Goal: Information Seeking & Learning: Learn about a topic

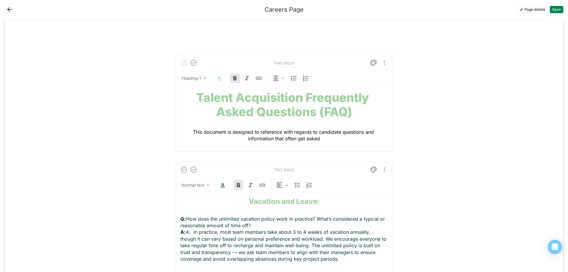
scroll to position [294, 0]
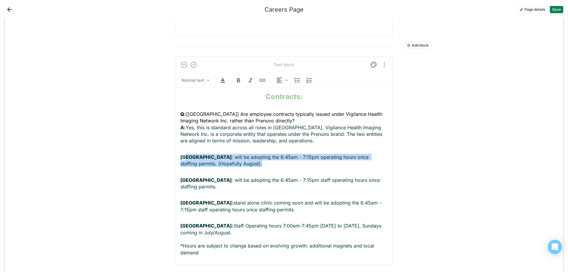
drag, startPoint x: 225, startPoint y: 166, endPoint x: 182, endPoint y: 158, distance: 43.7
click at [182, 158] on p "[GEOGRAPHIC_DATA] : will be adopting the 6:45am - 7:15pm operating hours once s…" at bounding box center [284, 160] width 208 height 13
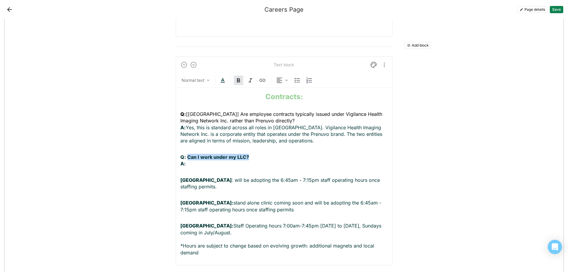
drag, startPoint x: 185, startPoint y: 156, endPoint x: 245, endPoint y: 157, distance: 59.3
click at [245, 157] on strong "Q: Can I work under my LLC?" at bounding box center [214, 157] width 69 height 6
click at [225, 161] on p "Q: Can I work under my LLC? A:" at bounding box center [284, 160] width 208 height 13
click at [202, 164] on p "Q: Can I work under my LLC? A:" at bounding box center [284, 160] width 208 height 13
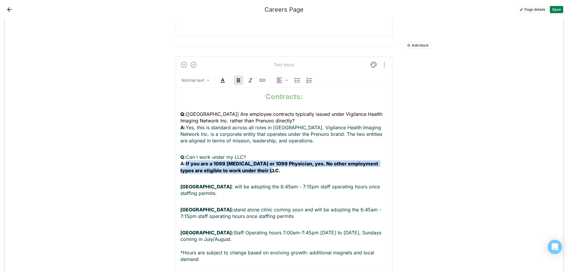
drag, startPoint x: 255, startPoint y: 169, endPoint x: 185, endPoint y: 163, distance: 70.7
click at [185, 163] on p "Q: Can I work under my LLC? A: If you are a 1099 [MEDICAL_DATA] or 1099 Physici…" at bounding box center [284, 164] width 208 height 20
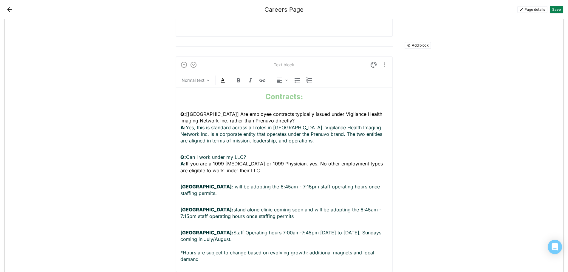
click at [289, 162] on span "If you are a 1099 [MEDICAL_DATA] or 1099 Physician, yes. No other employment ty…" at bounding box center [282, 166] width 204 height 13
drag, startPoint x: 247, startPoint y: 168, endPoint x: 237, endPoint y: 168, distance: 9.5
click at [237, 168] on span "If you are a 1099 [MEDICAL_DATA] or 1099 Physician/NP/RN, yes. No other employm…" at bounding box center [283, 166] width 207 height 13
click at [258, 171] on p "Q: Can I work under my LLC? A: If you are a 1099 [MEDICAL_DATA] or 1099 Physici…" at bounding box center [284, 164] width 208 height 20
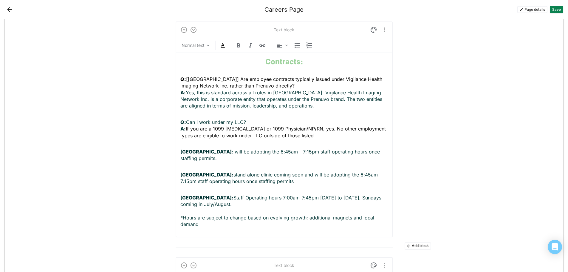
scroll to position [314, 0]
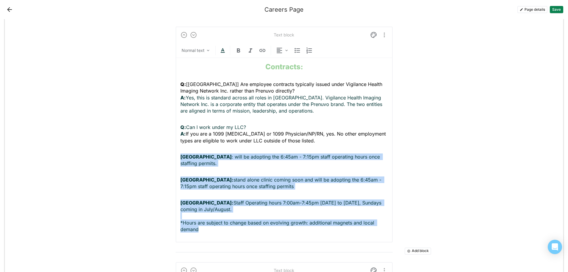
drag, startPoint x: 208, startPoint y: 224, endPoint x: 171, endPoint y: 154, distance: 79.0
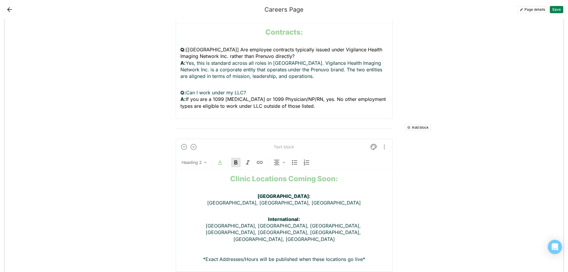
scroll to position [373, 0]
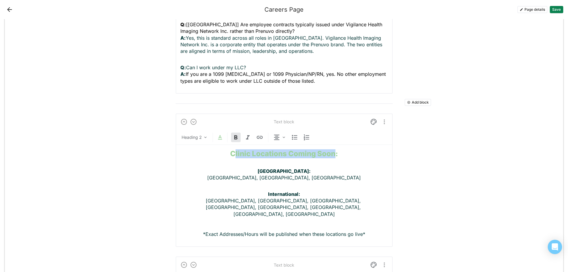
drag, startPoint x: 332, startPoint y: 152, endPoint x: 232, endPoint y: 151, distance: 100.5
click at [232, 151] on strong "Clinic Locations Coming Soon:" at bounding box center [284, 153] width 108 height 9
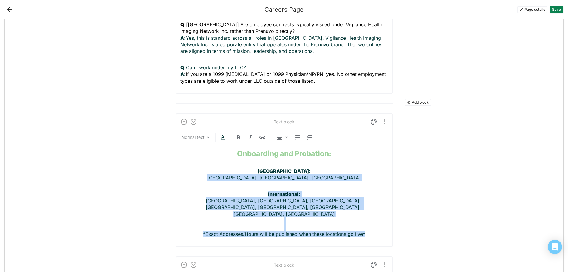
drag, startPoint x: 364, startPoint y: 219, endPoint x: 238, endPoint y: 176, distance: 133.9
click at [238, 176] on div "Onboarding and Probation: [GEOGRAPHIC_DATA]: [GEOGRAPHIC_DATA], [GEOGRAPHIC_DAT…" at bounding box center [284, 193] width 208 height 97
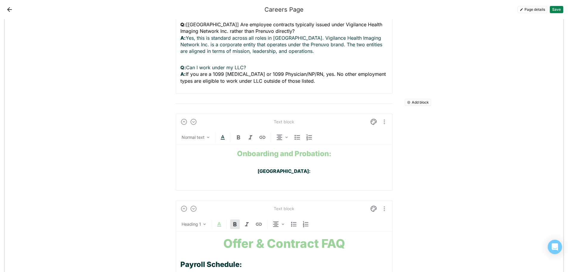
click at [263, 169] on p "[GEOGRAPHIC_DATA]:" at bounding box center [284, 174] width 208 height 13
drag, startPoint x: 316, startPoint y: 170, endPoint x: 244, endPoint y: 173, distance: 72.2
click at [244, 173] on p "[GEOGRAPHIC_DATA]:" at bounding box center [284, 174] width 208 height 13
click at [280, 138] on img at bounding box center [279, 137] width 7 height 7
click at [285, 153] on div "Left" at bounding box center [288, 152] width 8 height 5
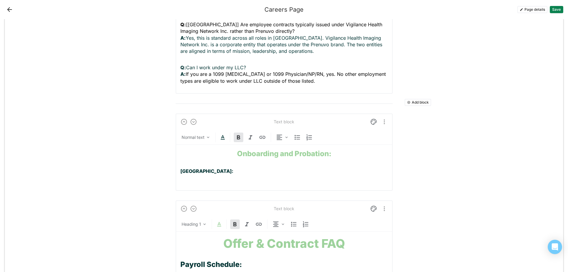
click at [209, 170] on strong "[GEOGRAPHIC_DATA]:" at bounding box center [206, 171] width 53 height 6
drag, startPoint x: 212, startPoint y: 170, endPoint x: 182, endPoint y: 170, distance: 30.1
click at [182, 170] on strong "[GEOGRAPHIC_DATA]:" at bounding box center [206, 171] width 53 height 6
click at [192, 172] on p "Q:" at bounding box center [284, 174] width 208 height 13
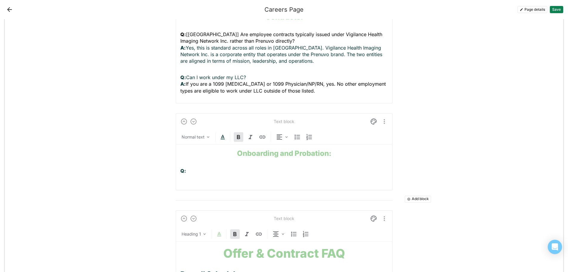
scroll to position [363, 0]
click at [189, 171] on p "Q:" at bounding box center [284, 174] width 208 height 13
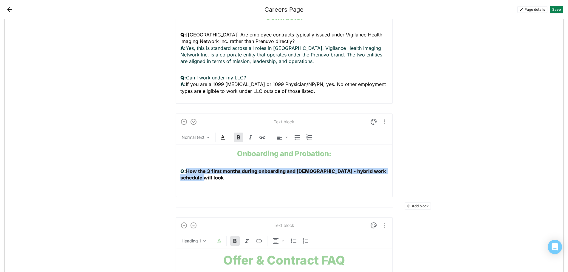
drag, startPoint x: 192, startPoint y: 177, endPoint x: 185, endPoint y: 170, distance: 9.1
click at [185, 170] on p "Q: How the 3 first months during onboarding and [DEMOGRAPHIC_DATA] - hybrid wor…" at bounding box center [284, 178] width 208 height 20
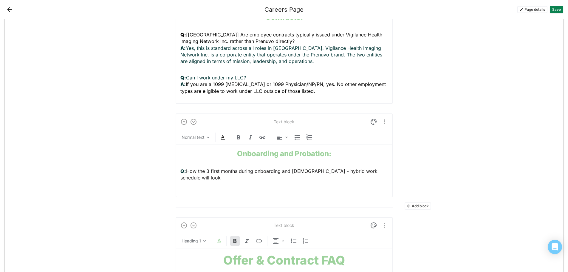
click at [376, 171] on span "How the 3 first months during onboarding and [DEMOGRAPHIC_DATA] - hybrid work s…" at bounding box center [279, 174] width 199 height 13
click at [385, 169] on p "Q: How the 3 first months during onboarding and [DEMOGRAPHIC_DATA] - hybrid wor…" at bounding box center [284, 178] width 208 height 20
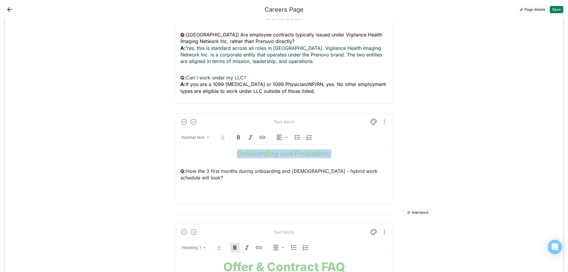
click at [183, 183] on p "Q: How the 3 first months during onboarding and [DEMOGRAPHIC_DATA] - hybrid wor…" at bounding box center [284, 181] width 208 height 27
drag, startPoint x: 183, startPoint y: 184, endPoint x: 177, endPoint y: 184, distance: 6.0
click at [177, 184] on div "Text block Normal text Onboarding and Probation: Q: How the 3 first months duri…" at bounding box center [284, 158] width 217 height 90
click at [189, 184] on p "Q: How the 3 first months during onboarding and [DEMOGRAPHIC_DATA] - hybrid wor…" at bounding box center [284, 181] width 208 height 27
click at [196, 184] on p "Q: How the 3 first months during onboarding and [DEMOGRAPHIC_DATA] - hybrid wor…" at bounding box center [284, 181] width 208 height 27
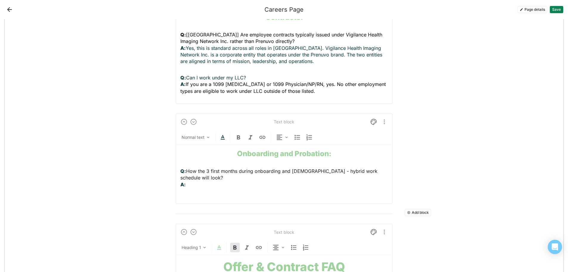
click at [197, 184] on p "Q: How the 3 first months during onboarding and [DEMOGRAPHIC_DATA] - hybrid wor…" at bounding box center [284, 181] width 208 height 27
click at [193, 184] on p "Q: How the 3 first months during onboarding and [DEMOGRAPHIC_DATA] - hybrid wor…" at bounding box center [284, 181] width 208 height 27
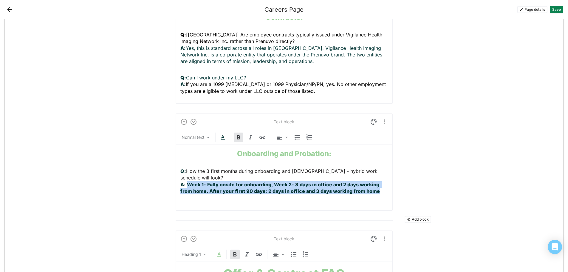
drag, startPoint x: 377, startPoint y: 192, endPoint x: 187, endPoint y: 183, distance: 190.2
click at [187, 183] on p "Q: How the 3 first months during onboarding and [DEMOGRAPHIC_DATA] - hybrid wor…" at bounding box center [284, 184] width 208 height 33
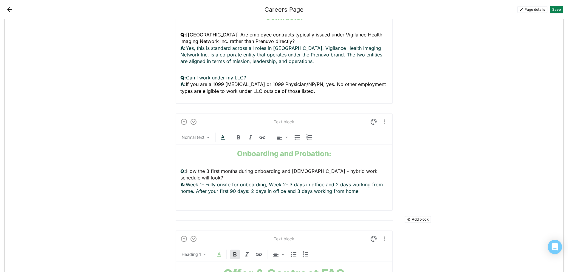
click at [185, 170] on span "How the 3 first months during onboarding and [DEMOGRAPHIC_DATA] - hybrid work s…" at bounding box center [279, 174] width 199 height 13
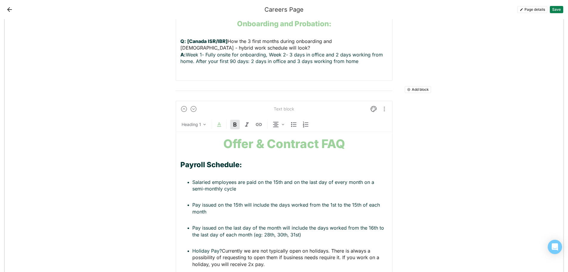
scroll to position [512, 0]
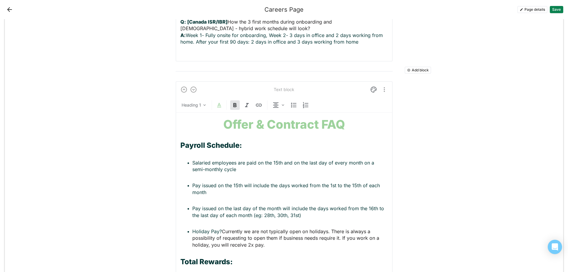
click at [310, 126] on strong "Offer & Contract FAQ" at bounding box center [284, 124] width 122 height 15
click at [348, 123] on h1 "Offer & Contract FAQ" at bounding box center [284, 124] width 208 height 14
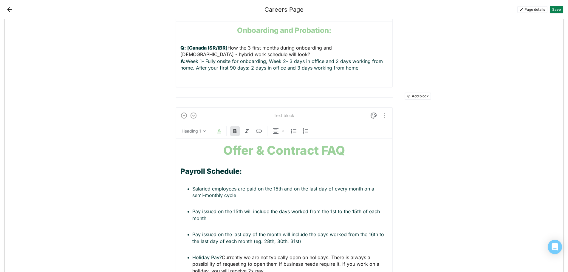
scroll to position [482, 0]
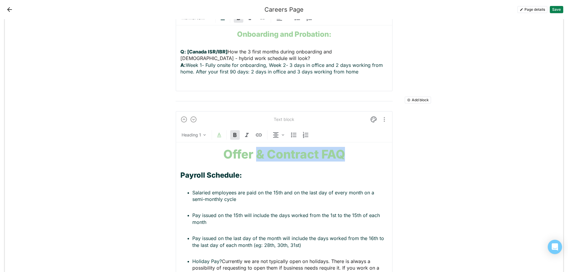
drag, startPoint x: 344, startPoint y: 151, endPoint x: 256, endPoint y: 150, distance: 88.6
click at [256, 150] on h1 "Offer & Contract FAQ" at bounding box center [284, 154] width 208 height 14
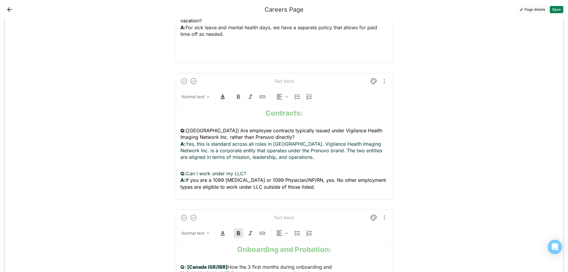
scroll to position [244, 0]
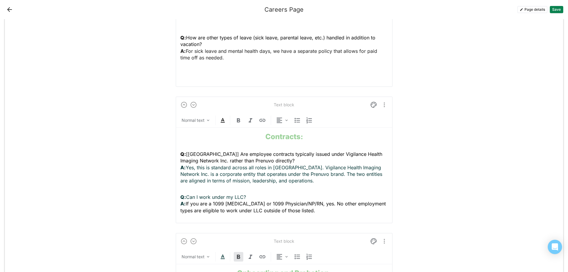
click at [265, 134] on strong "Contracts:" at bounding box center [284, 136] width 38 height 9
click at [309, 210] on p "Q: Can I work under my LLC? A: If you are a 1099 [MEDICAL_DATA] or 1099 Physici…" at bounding box center [284, 204] width 208 height 20
drag, startPoint x: 187, startPoint y: 225, endPoint x: 176, endPoint y: 226, distance: 11.2
click at [176, 226] on div "Text block Normal text Offer and Contracts: Q: [[GEOGRAPHIC_DATA]] Are employee…" at bounding box center [284, 167] width 217 height 143
click at [206, 224] on p "Q:" at bounding box center [284, 226] width 208 height 7
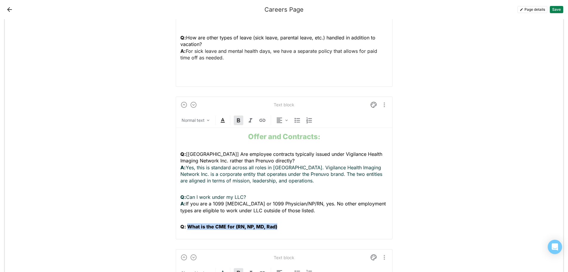
drag, startPoint x: 288, startPoint y: 226, endPoint x: 186, endPoint y: 224, distance: 102.3
click at [186, 224] on p "Q: What is the CME for (RN, NP, MD, Rad)" at bounding box center [284, 226] width 208 height 7
click at [276, 227] on p "Q: What is the CME for (RN, NP, MD, Rad)" at bounding box center [284, 226] width 208 height 7
click at [185, 232] on p "Q: What is the CME for (RN, NP, MD, Rad)?" at bounding box center [284, 229] width 208 height 13
click at [193, 231] on p "Q: What is the CME for (RN, NP, MD, Rad)? A:" at bounding box center [284, 229] width 208 height 13
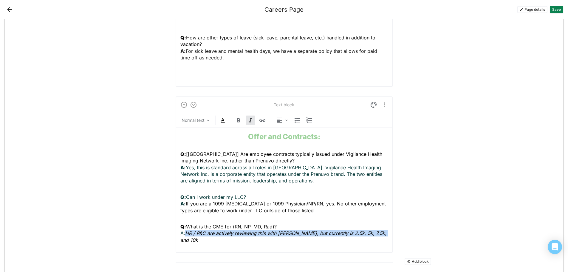
drag, startPoint x: 378, startPoint y: 232, endPoint x: 185, endPoint y: 235, distance: 193.3
click at [185, 235] on p "Q: What is the CME for (RN, NP, MD, Rad)? A: HR / P&C are actively reviewing th…" at bounding box center [284, 233] width 208 height 20
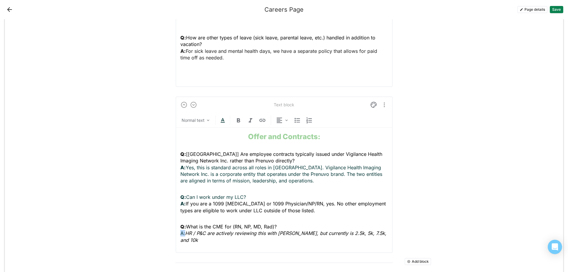
drag, startPoint x: 182, startPoint y: 233, endPoint x: 177, endPoint y: 233, distance: 4.8
click at [177, 233] on div "Text block Normal text Offer and Contracts: Q: [[GEOGRAPHIC_DATA]] Are employee…" at bounding box center [284, 174] width 217 height 156
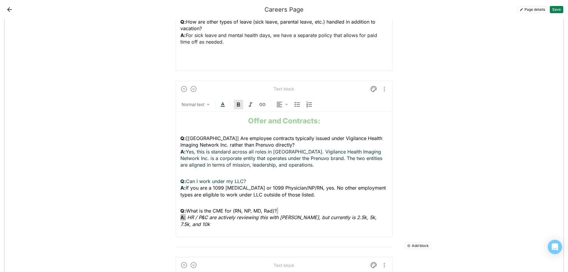
scroll to position [274, 0]
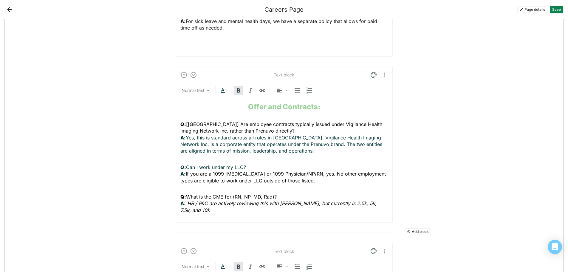
click at [381, 204] on p "Q: What is the CME for (RN, NP, MD, Rad)? A: HR / P&C are actively reviewing th…" at bounding box center [284, 203] width 208 height 20
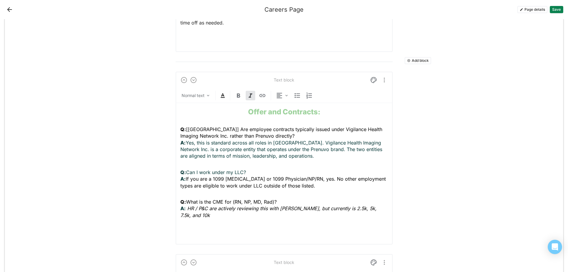
scroll to position [284, 0]
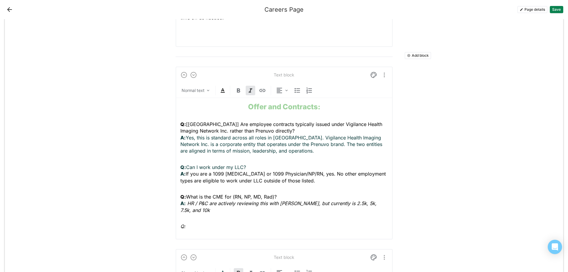
drag, startPoint x: 184, startPoint y: 221, endPoint x: 172, endPoint y: 221, distance: 12.2
click at [193, 223] on p "Q:" at bounding box center [284, 226] width 208 height 7
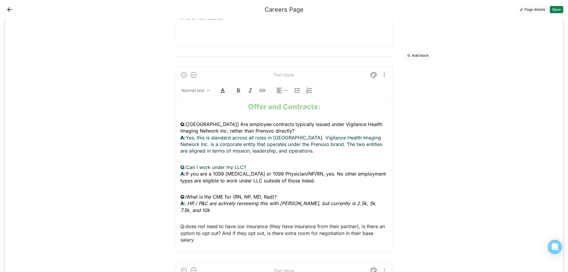
click at [185, 223] on span "does not need to have our insurance (they have insurance from their partner), i…" at bounding box center [283, 232] width 206 height 19
drag, startPoint x: 228, startPoint y: 219, endPoint x: 207, endPoint y: 218, distance: 20.3
click at [207, 223] on span "does not need to have our insurance (they have insurance from their partner), i…" at bounding box center [283, 232] width 207 height 19
drag, startPoint x: 245, startPoint y: 218, endPoint x: 237, endPoint y: 218, distance: 7.8
click at [237, 223] on span "need to have our insurance (they have insurance from their partner), is there a…" at bounding box center [280, 232] width 201 height 19
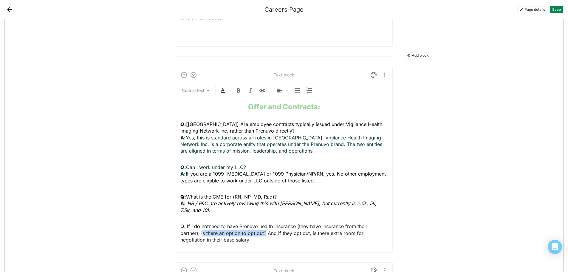
drag, startPoint x: 264, startPoint y: 225, endPoint x: 201, endPoint y: 224, distance: 62.9
click at [201, 224] on span "need to have Prenuvo health insurance (they have insurance from their partner),…" at bounding box center [274, 232] width 188 height 19
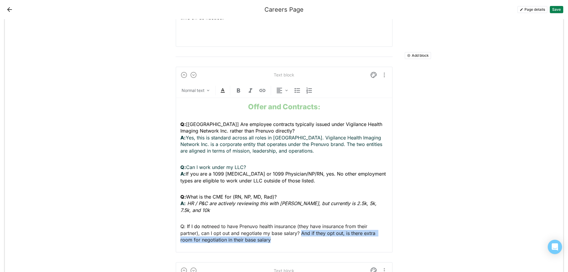
drag, startPoint x: 279, startPoint y: 236, endPoint x: 300, endPoint y: 227, distance: 23.3
click at [300, 227] on p "Q: If I do not need to have Prenuvo health insurance (they have insurance from …" at bounding box center [284, 233] width 208 height 20
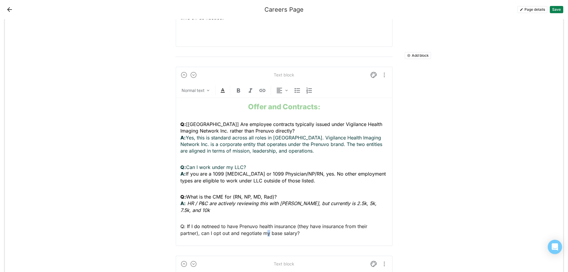
drag, startPoint x: 267, startPoint y: 225, endPoint x: 263, endPoint y: 225, distance: 4.5
click at [263, 225] on span "need to have Prenuvo health insurance (they have insurance from their partner),…" at bounding box center [274, 229] width 188 height 13
click at [318, 226] on p "Q: If I do not need to have Prenuvo health insurance (they have insurance from …" at bounding box center [284, 229] width 208 height 13
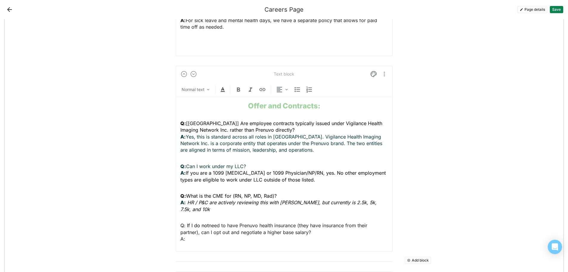
scroll to position [274, 0]
click at [198, 231] on p "Q: If I do not need to have Prenuvo health insurance (they have insurance from …" at bounding box center [284, 233] width 208 height 20
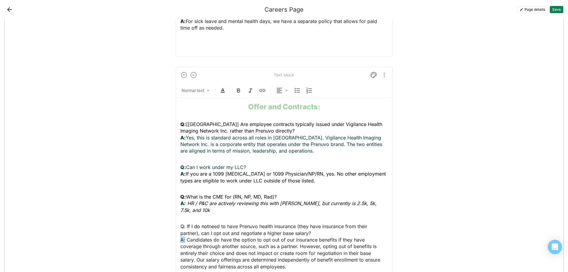
drag, startPoint x: 182, startPoint y: 232, endPoint x: 178, endPoint y: 232, distance: 4.2
click at [180, 236] on span "A: Candidates do have the option to opt out of our insurance benefits if they h…" at bounding box center [280, 252] width 201 height 33
drag, startPoint x: 183, startPoint y: 219, endPoint x: 173, endPoint y: 220, distance: 10.2
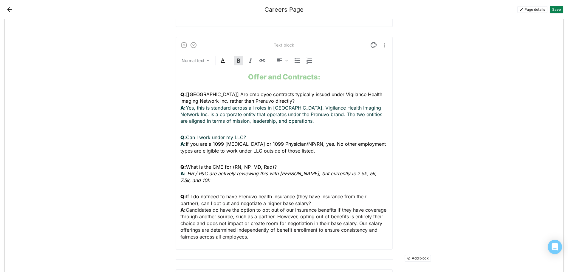
click at [252, 229] on p "Q: If I do not need to have Prenuvo health insurance (they have insurance from …" at bounding box center [284, 216] width 208 height 47
click at [188, 249] on p "Q:" at bounding box center [284, 252] width 208 height 7
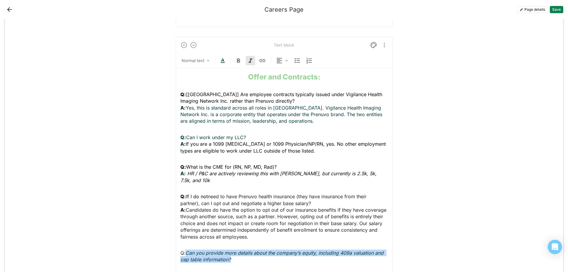
drag, startPoint x: 239, startPoint y: 251, endPoint x: 185, endPoint y: 248, distance: 53.4
click at [185, 249] on p "Q: Can you provide more details about the company’s equity, including 409a valu…" at bounding box center [284, 255] width 208 height 13
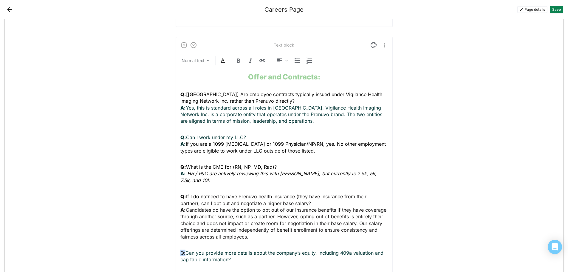
drag, startPoint x: 184, startPoint y: 245, endPoint x: 174, endPoint y: 245, distance: 10.1
click at [176, 245] on div "Text block Normal text Offer and Contracts: Q: [[GEOGRAPHIC_DATA]] Are employee…" at bounding box center [284, 155] width 217 height 236
click at [241, 253] on p "Q: Can you provide more details about the company’s equity, including 409a valu…" at bounding box center [284, 255] width 208 height 13
drag, startPoint x: 184, startPoint y: 257, endPoint x: 176, endPoint y: 258, distance: 8.4
click at [176, 258] on div "Text block Normal text Offer and Contracts: Q: [[GEOGRAPHIC_DATA]] Are employee…" at bounding box center [284, 158] width 217 height 242
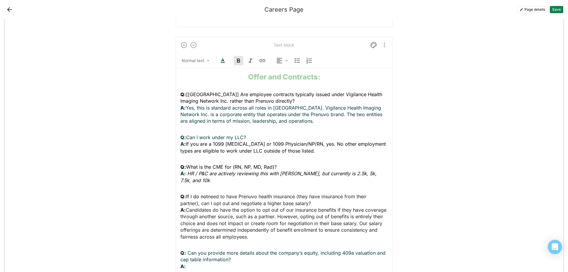
click at [208, 259] on p "Q: Can you provide more details about the company’s equity, including 409a valu…" at bounding box center [284, 259] width 208 height 20
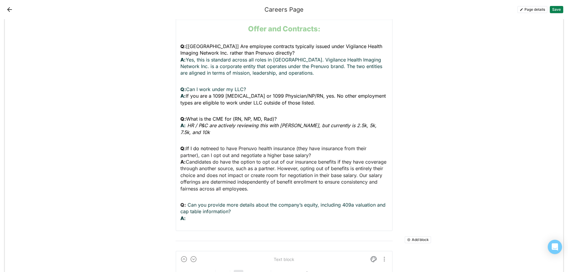
scroll to position [363, 0]
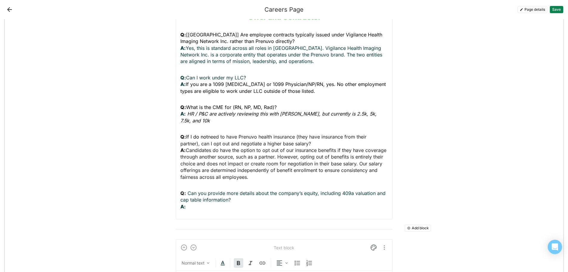
click at [192, 201] on p "Q: Can you provide more details about the company’s equity, including 409a valu…" at bounding box center [284, 200] width 208 height 20
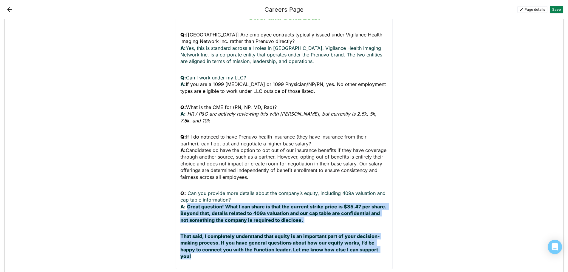
drag, startPoint x: 385, startPoint y: 243, endPoint x: 185, endPoint y: 199, distance: 204.7
click at [185, 199] on div "Offer and Contracts: Q: [[GEOGRAPHIC_DATA]] Are employee contracts typically is…" at bounding box center [284, 136] width 208 height 256
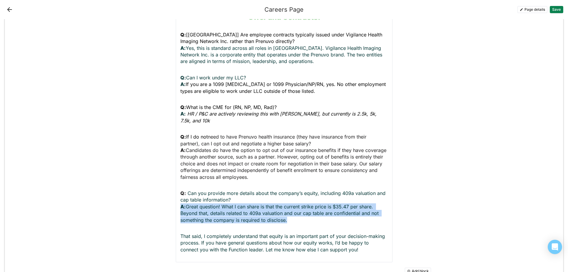
click at [198, 212] on p "Q: Can you provide more details about the company’s equity, including 409a valu…" at bounding box center [284, 206] width 208 height 33
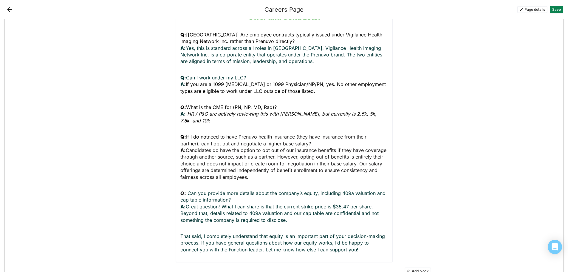
click at [186, 220] on div "Offer and Contracts: Q: [[GEOGRAPHIC_DATA]] Are employee contracts typically is…" at bounding box center [284, 132] width 208 height 249
click at [184, 219] on div "Offer and Contracts: Q: [[GEOGRAPHIC_DATA]] Are employee contracts typically is…" at bounding box center [284, 132] width 208 height 249
click at [180, 233] on p "That said, I completely understand that equity is an important part of your dec…" at bounding box center [284, 243] width 208 height 20
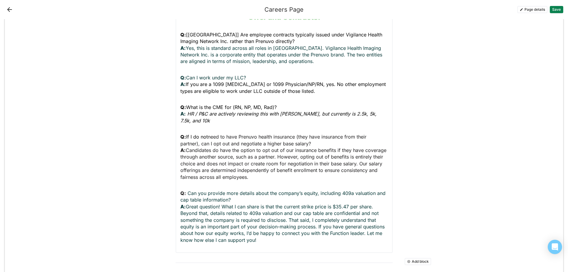
scroll to position [393, 0]
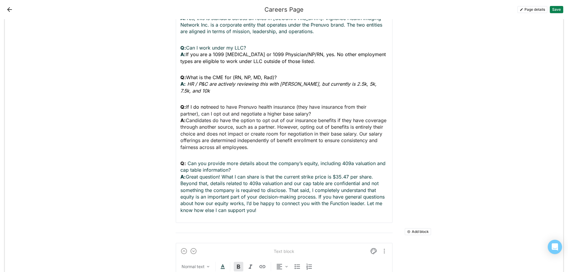
click at [259, 203] on p "Q: Can you provide more details about the company’s equity, including 409a valu…" at bounding box center [284, 186] width 208 height 53
click at [199, 215] on p "Q: Can you provide more details about the company’s equity, including 409a valu…" at bounding box center [284, 193] width 208 height 67
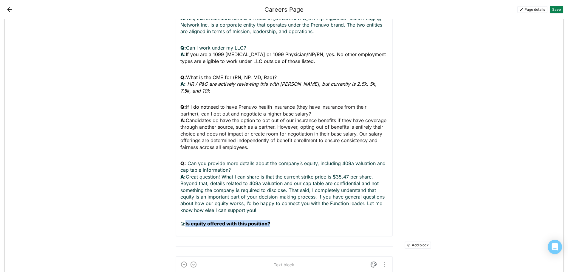
drag, startPoint x: 185, startPoint y: 223, endPoint x: 185, endPoint y: 215, distance: 7.5
click at [185, 215] on p "Q: Can you provide more details about the company’s equity, including 409a valu…" at bounding box center [284, 193] width 208 height 67
drag, startPoint x: 179, startPoint y: 216, endPoint x: 182, endPoint y: 217, distance: 3.8
click at [182, 217] on p "Q: Can you provide more details about the company’s equity, including 409a valu…" at bounding box center [284, 193] width 208 height 67
click at [277, 217] on p "Q: Can you provide more details about the company’s equity, including 409a valu…" at bounding box center [284, 193] width 208 height 67
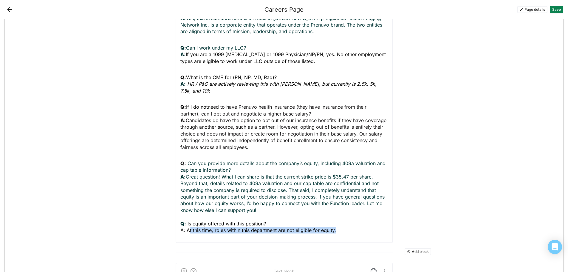
drag, startPoint x: 338, startPoint y: 225, endPoint x: 188, endPoint y: 224, distance: 150.0
click at [188, 224] on p "Q: Can you provide more details about the company’s equity, including 409a valu…" at bounding box center [284, 196] width 208 height 73
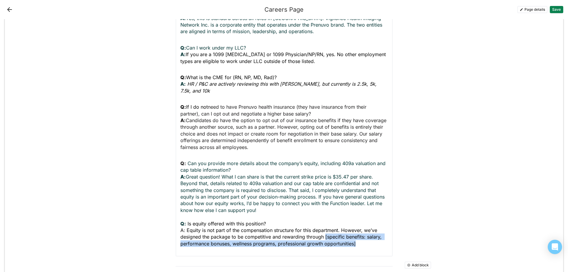
drag, startPoint x: 357, startPoint y: 237, endPoint x: 323, endPoint y: 229, distance: 35.4
click at [323, 229] on p "Q: Can you provide more details about the company’s equity, including 409a valu…" at bounding box center [284, 203] width 208 height 87
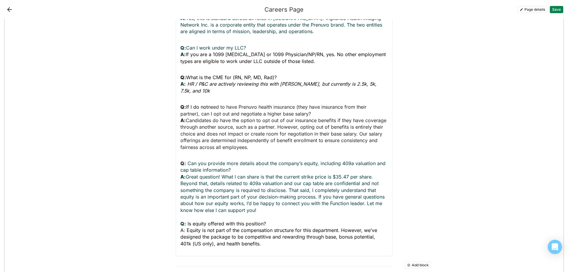
click at [333, 230] on span "A: Equity is not part of the compensation structure for this department. Howeve…" at bounding box center [279, 236] width 198 height 19
drag, startPoint x: 182, startPoint y: 222, endPoint x: 172, endPoint y: 222, distance: 9.8
click at [176, 221] on div "Text block Normal text Offer and Contracts: Q: [[GEOGRAPHIC_DATA]] Are employee…" at bounding box center [284, 101] width 217 height 309
drag, startPoint x: 178, startPoint y: 223, endPoint x: 182, endPoint y: 224, distance: 4.2
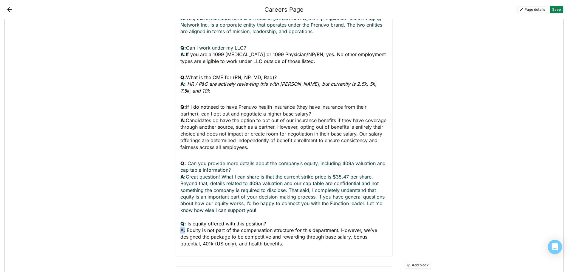
click at [182, 227] on span "A: Equity is not part of the compensation structure for this department. Howeve…" at bounding box center [279, 236] width 198 height 19
click at [236, 227] on span "A: Equity is not part of the compensation structure for this department. Howeve…" at bounding box center [278, 236] width 197 height 19
click at [185, 227] on span "A: Equity is not part of the compensation structure for this department. Howeve…" at bounding box center [278, 236] width 197 height 19
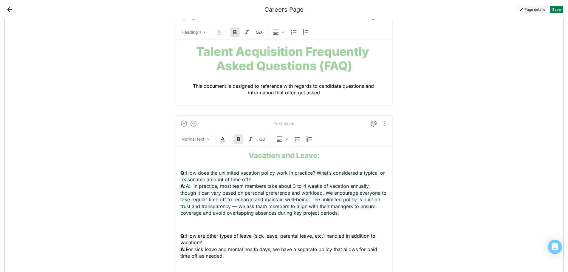
scroll to position [35, 0]
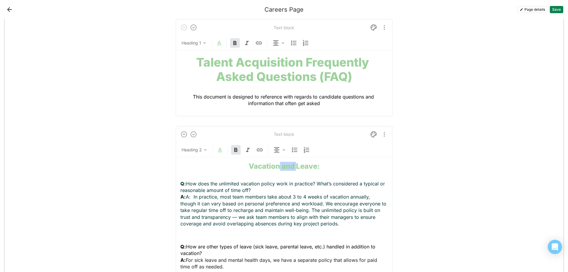
drag, startPoint x: 294, startPoint y: 164, endPoint x: 278, endPoint y: 165, distance: 16.1
click at [278, 165] on strong "Vacation and Leave:" at bounding box center [284, 166] width 71 height 9
click at [309, 169] on strong "Vacation, Leave:" at bounding box center [284, 166] width 58 height 9
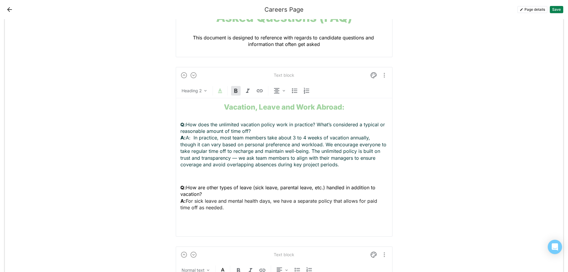
scroll to position [95, 0]
click at [227, 208] on p "Q: How are other types of leave (sick leave, parental leave, etc.) handled in a…" at bounding box center [284, 196] width 208 height 27
click at [258, 230] on p "Q: Can I work abroad? A: Yes! However, work abroad" at bounding box center [284, 225] width 208 height 13
drag, startPoint x: 258, startPoint y: 229, endPoint x: 220, endPoint y: 229, distance: 37.9
click at [220, 229] on p "Q: Can I work abroad? A: Yes! However, work abroad" at bounding box center [284, 225] width 208 height 13
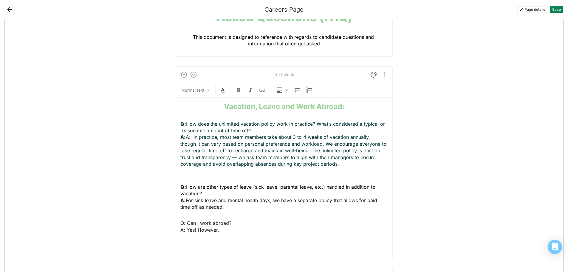
click at [230, 230] on p "Q: Can I work abroad? A: Yes! However," at bounding box center [284, 225] width 208 height 13
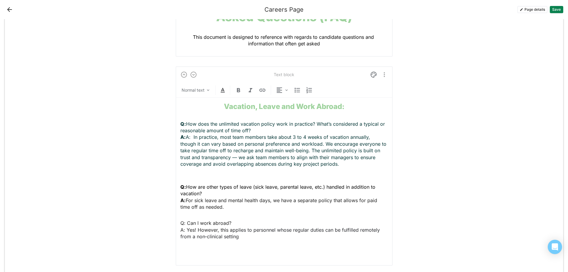
drag, startPoint x: 237, startPoint y: 235, endPoint x: 249, endPoint y: 239, distance: 12.8
click at [237, 235] on p "Q: Can I work abroad? A: Yes! However, this a pplies to personnel whose regular…" at bounding box center [284, 229] width 208 height 20
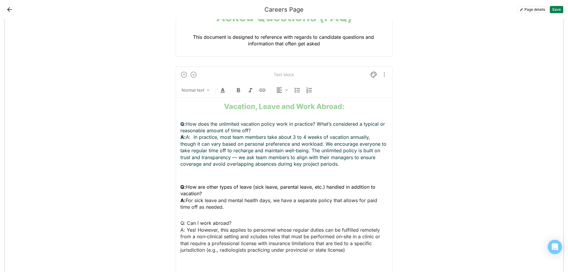
click at [248, 235] on span "pplies to personnel whose regular duties can be fulfilled remotely from a non‑c…" at bounding box center [280, 240] width 201 height 26
click at [355, 250] on p "Q: Can I work abroad? A: Yes! However, this a pplies to personnel whose regular…" at bounding box center [284, 235] width 208 height 33
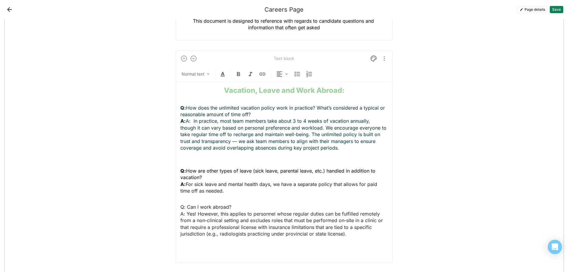
scroll to position [125, 0]
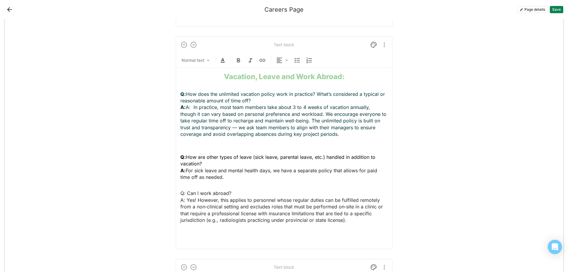
click at [363, 219] on p "Q: Can I work abroad? A: Yes! However, this a pplies to personnel whose regular…" at bounding box center [284, 206] width 208 height 33
click at [257, 225] on p "Q: Can I work abroad? A: Yes! However, this a pplies to personnel whose regular…" at bounding box center [284, 210] width 208 height 40
drag, startPoint x: 182, startPoint y: 192, endPoint x: 176, endPoint y: 193, distance: 6.9
click at [176, 193] on div "Text block Normal text Vacation, Leave and Work Abroad: Q: How does the unlimit…" at bounding box center [284, 145] width 217 height 219
drag, startPoint x: 179, startPoint y: 201, endPoint x: 182, endPoint y: 200, distance: 3.6
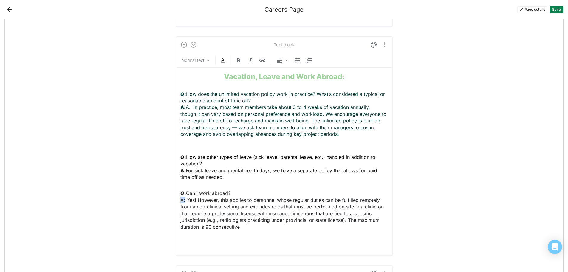
click at [182, 200] on span "A: Yes! However, this a" at bounding box center [206, 200] width 52 height 6
click at [251, 228] on p "Q: Can I work abroad? A: Yes! However, this a pplies to personnel whose regular…" at bounding box center [284, 210] width 208 height 40
click at [344, 218] on span "pplies to personnel whose regular duties can be fulfilled remotely from a non‑c…" at bounding box center [282, 216] width 205 height 39
click at [180, 226] on span "pplies to personnel whose regular duties can be fulfilled remotely from a non‑c…" at bounding box center [282, 216] width 204 height 39
click at [212, 226] on span "pplies to personnel whose regular duties can be fulfilled remotely from a non‑c…" at bounding box center [282, 216] width 204 height 39
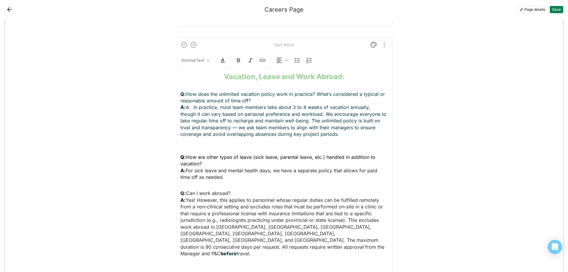
drag, startPoint x: 213, startPoint y: 226, endPoint x: 224, endPoint y: 226, distance: 11.0
click at [213, 226] on span "pplies to personnel whose regular duties can be fulfilled remotely from a non‑c…" at bounding box center [282, 226] width 205 height 59
click at [345, 219] on span "pplies to personnel whose regular duties can be fulfilled remotely from a non‑c…" at bounding box center [282, 226] width 204 height 59
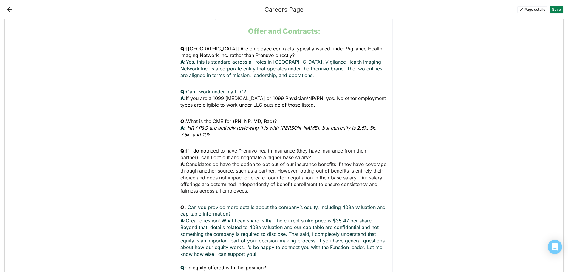
scroll to position [453, 0]
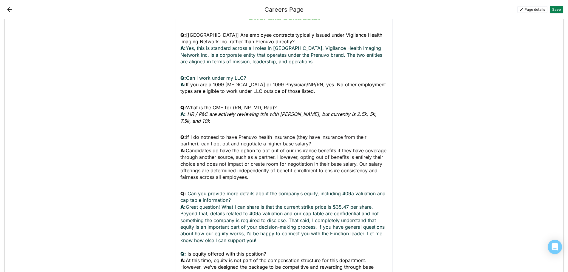
click at [286, 199] on p "Q: Can you provide more details about the company’s equity, including 409a valu…" at bounding box center [284, 233] width 208 height 87
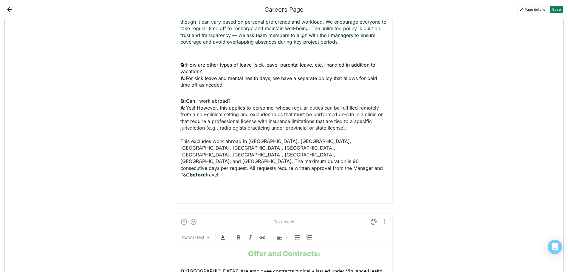
scroll to position [214, 0]
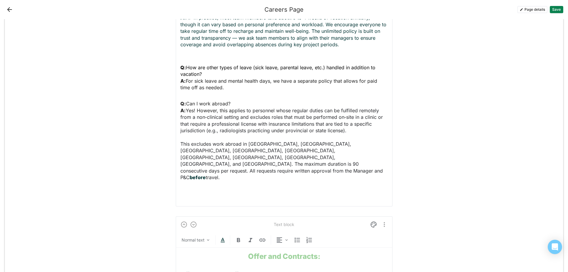
click at [199, 136] on p "Q: Can I work abroad? A: Yes! However, this a pplies to personnel whose regular…" at bounding box center [284, 140] width 208 height 80
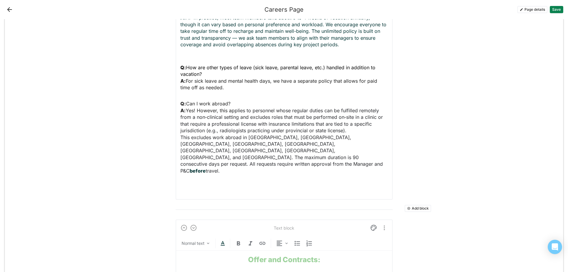
click at [204, 158] on p "Q: Can I work abroad? A: Yes! However, this a pplies to personnel whose regular…" at bounding box center [284, 136] width 208 height 73
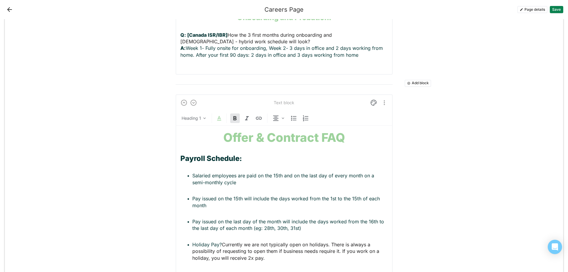
scroll to position [800, 0]
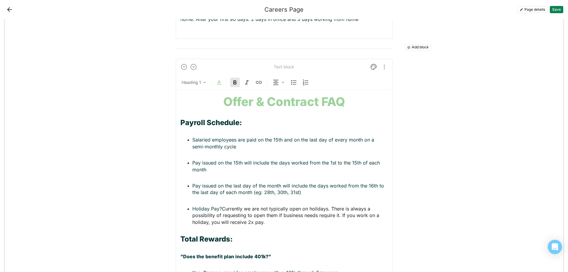
click at [242, 118] on h2 "Payroll Schedule:" at bounding box center [284, 122] width 208 height 9
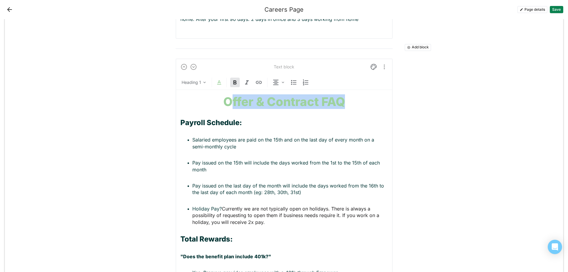
drag, startPoint x: 345, startPoint y: 81, endPoint x: 229, endPoint y: 75, distance: 115.8
click at [229, 95] on h1 "Offer & Contract FAQ" at bounding box center [284, 102] width 208 height 14
drag, startPoint x: 331, startPoint y: 80, endPoint x: 235, endPoint y: 79, distance: 95.4
click at [235, 95] on h1 "Sales Questions" at bounding box center [284, 102] width 208 height 14
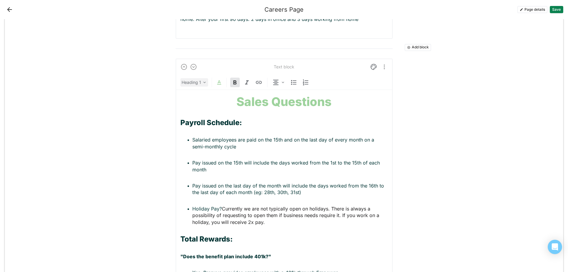
click at [185, 79] on div "Heading 1" at bounding box center [191, 82] width 19 height 6
click at [203, 115] on h2 "Heading 2" at bounding box center [200, 113] width 35 height 9
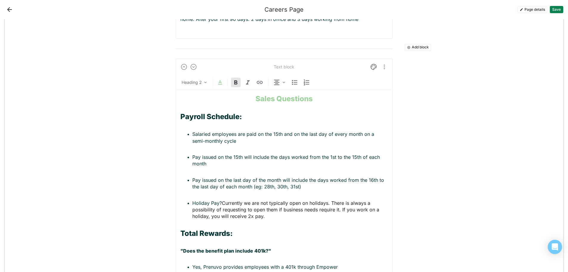
click at [288, 94] on strong "Sales Questions" at bounding box center [284, 98] width 57 height 9
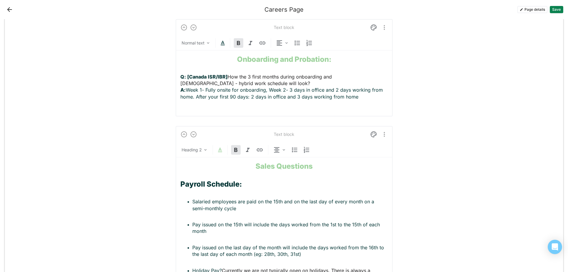
scroll to position [741, 0]
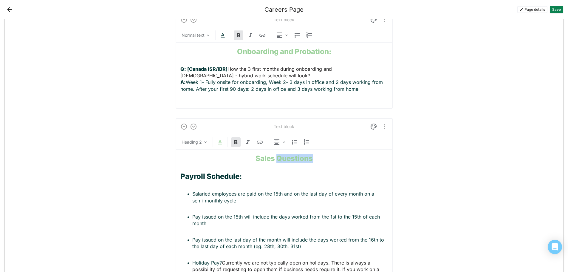
drag, startPoint x: 310, startPoint y: 138, endPoint x: 275, endPoint y: 137, distance: 34.9
click at [275, 154] on strong "Sales Questions" at bounding box center [284, 158] width 57 height 9
drag, startPoint x: 245, startPoint y: 157, endPoint x: 176, endPoint y: 153, distance: 69.0
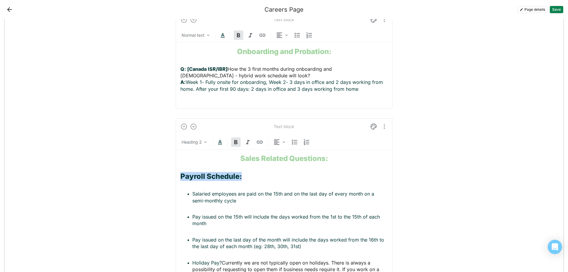
click at [192, 190] on p "Salaried employees are paid on the 15th and on the last day of every month on a…" at bounding box center [290, 196] width 196 height 13
click at [192, 213] on p "Pay issued on the 15th will include the days worked from the 1st to the 15th of…" at bounding box center [290, 219] width 196 height 13
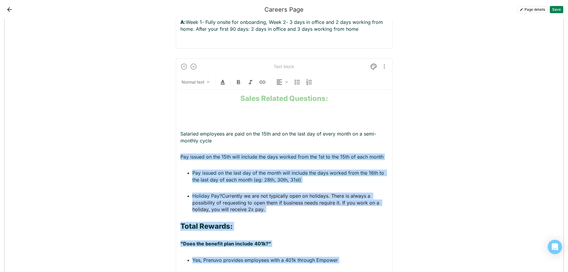
scroll to position [790, 0]
drag, startPoint x: 301, startPoint y: 142, endPoint x: 174, endPoint y: 133, distance: 127.1
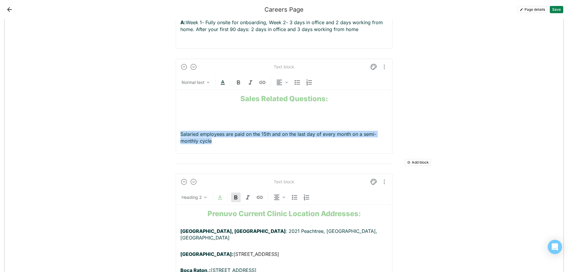
drag, startPoint x: 201, startPoint y: 118, endPoint x: 176, endPoint y: 115, distance: 25.3
click at [176, 115] on div "Text block Normal text Sales Related Questions: Salaried employees are paid on …" at bounding box center [284, 105] width 217 height 95
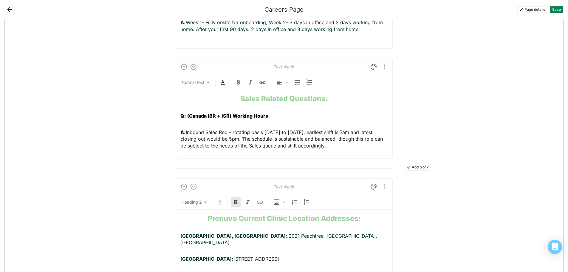
click at [186, 104] on div "Sales Related Questions: Q: (Canada IBR + ISR) Working Hours A: Inbound Sales R…" at bounding box center [284, 122] width 208 height 64
click at [186, 99] on div "Sales Related Questions: Q: (Canada IBR + ISR) Working Hours A: Inbound Sales R…" at bounding box center [284, 122] width 208 height 64
click at [180, 129] on strong "A:" at bounding box center [182, 132] width 5 height 6
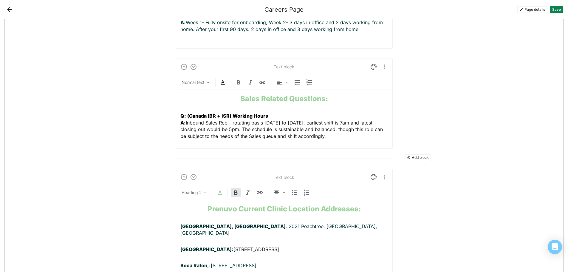
click at [329, 116] on p "Q: (Canada IBR + ISR) Working Hours A: Inbound Sales Rep - rotating basis [DATE…" at bounding box center [284, 125] width 208 height 27
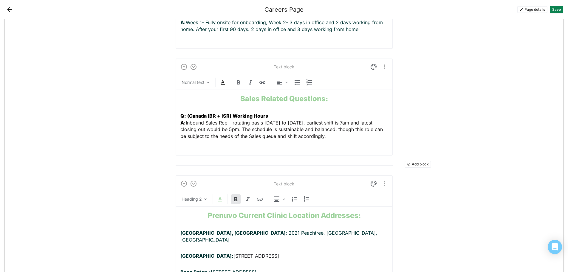
click at [187, 122] on p "Q: (Canada IBR + ISR) Working Hours A: Inbound Sales Rep - rotating basis [DATE…" at bounding box center [284, 128] width 208 height 33
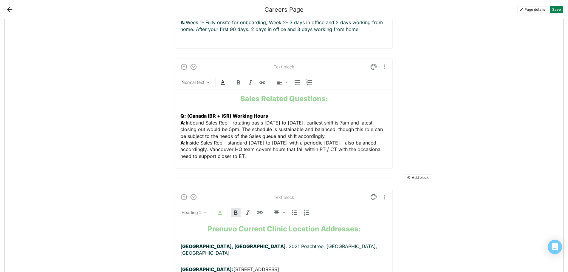
click at [268, 136] on p "Q: (Canada IBR + ISR) Working Hours A: Inbound Sales Rep - rotating basis [DATE…" at bounding box center [284, 135] width 208 height 47
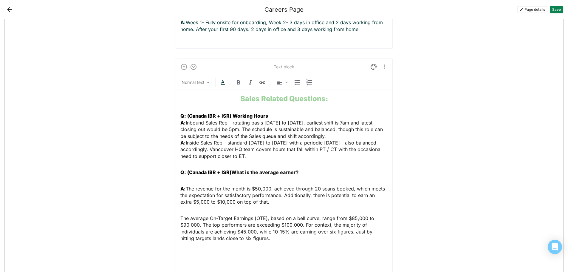
click at [189, 160] on div "Sales Related Questions: Q: (Canada IBR + ISR) Working Hours A: Inbound Sales R…" at bounding box center [284, 180] width 208 height 180
click at [180, 185] on strong "A:" at bounding box center [182, 188] width 5 height 6
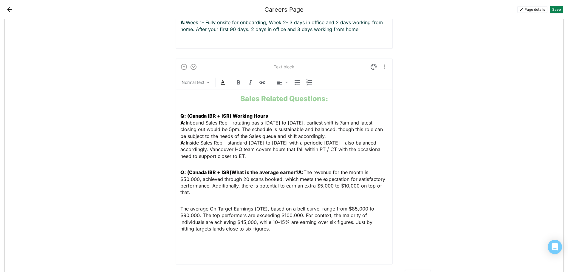
click at [184, 181] on div "Sales Related Questions: Q: (Canada IBR + ISR) Working Hours A: Inbound Sales R…" at bounding box center [284, 175] width 208 height 170
click at [180, 205] on span "The average On-Target Earnings (OTE), based on a bell curve, range from $85,000…" at bounding box center [277, 218] width 195 height 26
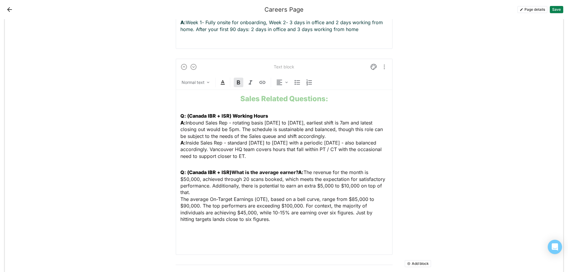
click at [298, 169] on strong "A:" at bounding box center [300, 172] width 5 height 6
click at [200, 207] on div "Sales Related Questions: Q: (Canada IBR + ISR) Working Hours A: Inbound Sales R…" at bounding box center [284, 170] width 208 height 160
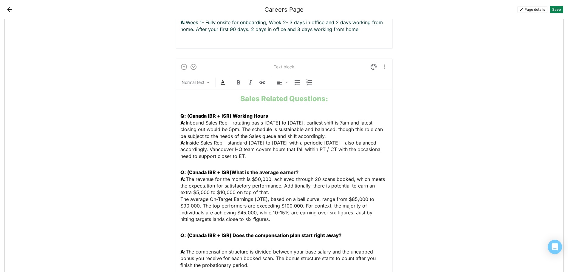
click at [180, 223] on div "Sales Related Questions: Q: (Canada IBR + ISR) Working Hours A: Inbound Sales R…" at bounding box center [284, 185] width 208 height 190
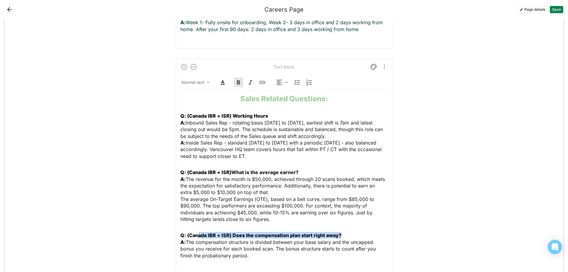
drag, startPoint x: 319, startPoint y: 213, endPoint x: 196, endPoint y: 213, distance: 123.4
click at [196, 232] on p "Q: (Canada IBR + ISR) Does the compensation plan start right away? A: The compe…" at bounding box center [284, 248] width 208 height 33
click at [241, 239] on span "The compensation structure is divided between your base salary and the uncapped…" at bounding box center [278, 248] width 197 height 19
drag, startPoint x: 261, startPoint y: 215, endPoint x: 185, endPoint y: 216, distance: 75.7
click at [185, 232] on p "Q: (Canada IBR + ISR) Does the compensation plan start right away? A: The compe…" at bounding box center [284, 248] width 208 height 33
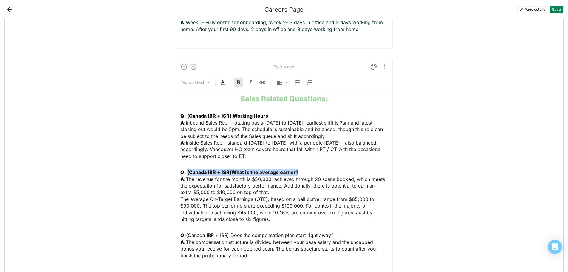
drag, startPoint x: 299, startPoint y: 150, endPoint x: 185, endPoint y: 151, distance: 113.6
click at [185, 169] on p "Q: (Canada IBR + ISR) What is the average earner? A: The revenue for the month …" at bounding box center [284, 195] width 208 height 53
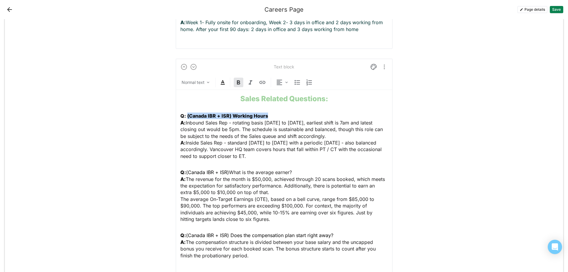
drag, startPoint x: 270, startPoint y: 96, endPoint x: 185, endPoint y: 96, distance: 85.0
click at [185, 112] on p "Q: (Canada IBR + ISR) Working Hours A: Inbound Sales Rep - rotating basis [DATE…" at bounding box center [284, 135] width 208 height 47
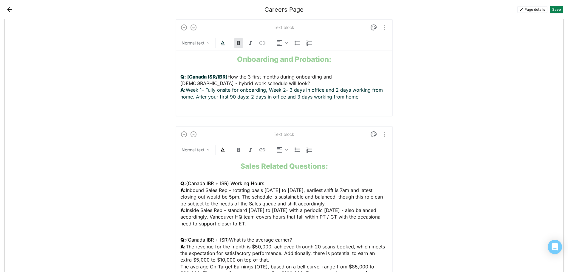
scroll to position [731, 0]
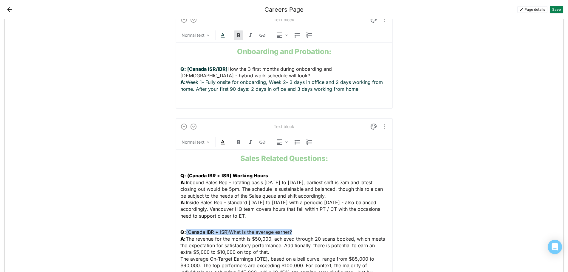
drag, startPoint x: 296, startPoint y: 211, endPoint x: 185, endPoint y: 209, distance: 110.6
click at [185, 228] on p "Q: (Canada IBR + ISR) What is the average earner? A: The revenue for the month …" at bounding box center [284, 254] width 208 height 53
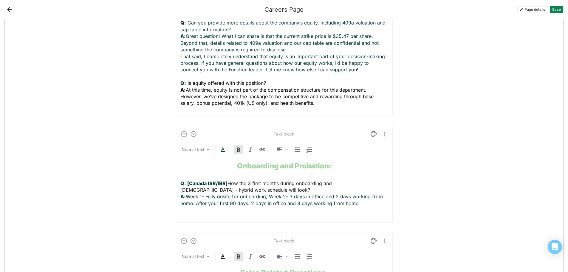
scroll to position [581, 0]
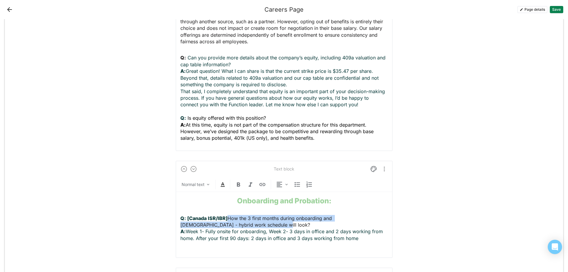
drag, startPoint x: 222, startPoint y: 205, endPoint x: 225, endPoint y: 195, distance: 10.8
click at [225, 215] on p "Q: [Canada ISR/IBR] How the 3 first months during onboarding and [DEMOGRAPHIC_D…" at bounding box center [284, 231] width 208 height 33
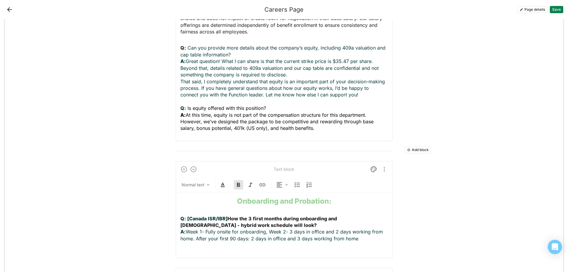
scroll to position [592, 0]
drag, startPoint x: 252, startPoint y: 88, endPoint x: 184, endPoint y: 87, distance: 67.4
click at [184, 87] on p "Q: Can you provide more details about the company’s equity, including 409a valu…" at bounding box center [284, 87] width 208 height 87
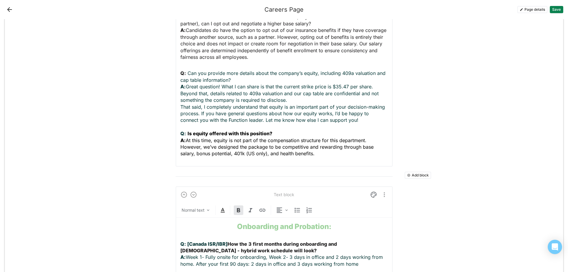
scroll to position [532, 0]
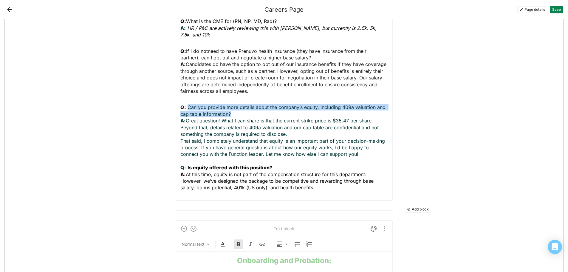
drag, startPoint x: 235, startPoint y: 93, endPoint x: 185, endPoint y: 88, distance: 50.0
click at [185, 104] on p "Q: Can you provide more details about the company’s equity, including 409a valu…" at bounding box center [284, 147] width 208 height 87
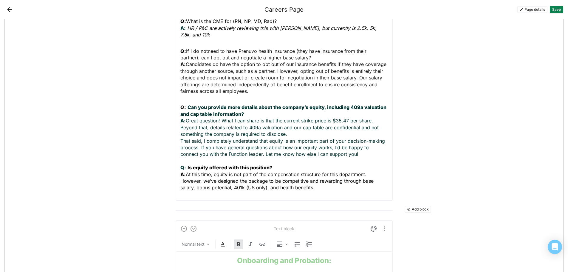
drag, startPoint x: 275, startPoint y: 33, endPoint x: 184, endPoint y: 30, distance: 91.0
click at [184, 48] on p "Q: If I do not need to have Prenuvo health insurance (they have insurance from …" at bounding box center [284, 71] width 208 height 47
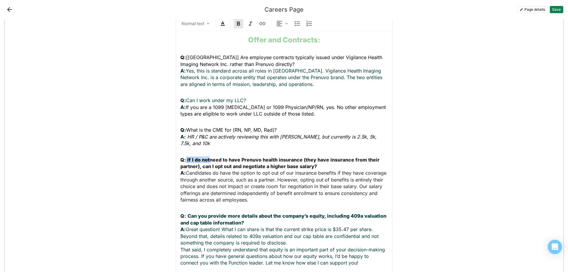
scroll to position [413, 0]
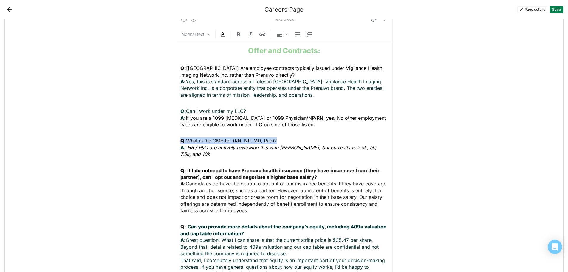
drag, startPoint x: 270, startPoint y: 125, endPoint x: 178, endPoint y: 125, distance: 91.8
click at [180, 137] on p "Q: What is the CME for (RN, NP, MD, Rad)? A: HR / P&C are actively reviewing th…" at bounding box center [284, 147] width 208 height 20
drag, startPoint x: 247, startPoint y: 97, endPoint x: 180, endPoint y: 94, distance: 67.4
click at [180, 94] on div "Offer and Contracts: Q: [[GEOGRAPHIC_DATA]] Are employee contracts typically is…" at bounding box center [284, 178] width 208 height 273
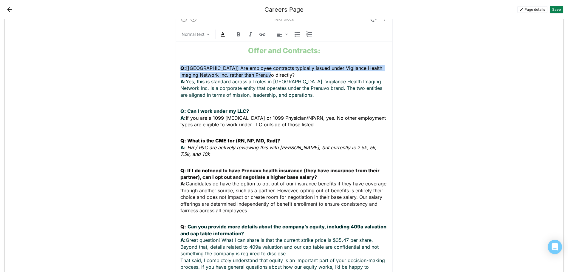
drag, startPoint x: 272, startPoint y: 60, endPoint x: 159, endPoint y: 56, distance: 113.1
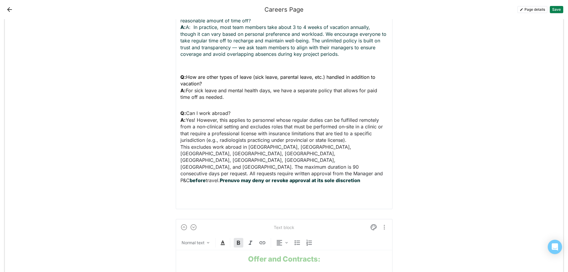
scroll to position [204, 0]
drag, startPoint x: 235, startPoint y: 111, endPoint x: 170, endPoint y: 111, distance: 65.6
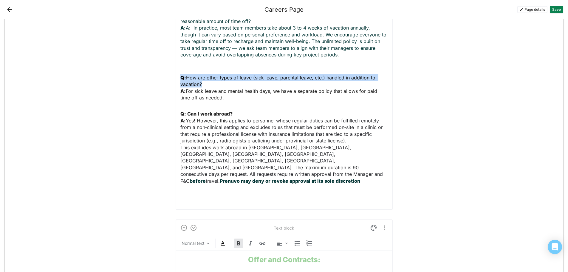
drag, startPoint x: 208, startPoint y: 84, endPoint x: 168, endPoint y: 79, distance: 40.8
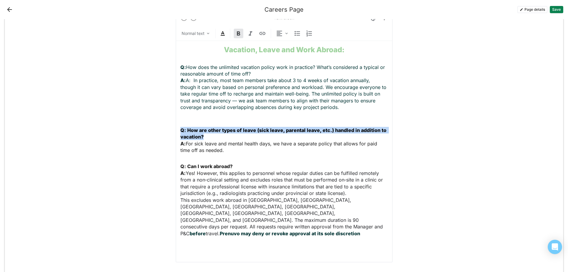
scroll to position [144, 0]
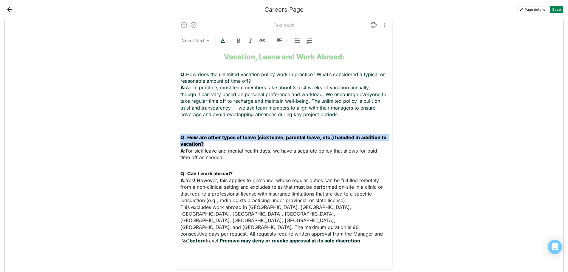
drag, startPoint x: 264, startPoint y: 83, endPoint x: 168, endPoint y: 75, distance: 96.3
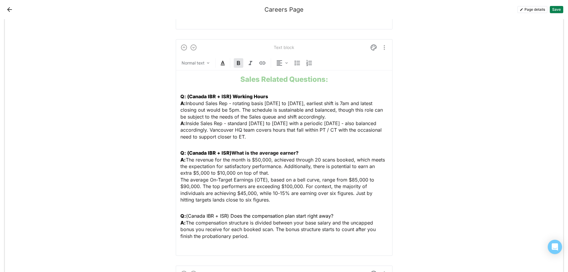
scroll to position [837, 0]
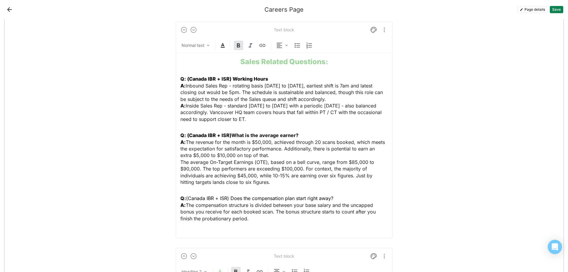
click at [339, 175] on div "Sales Related Questions: Q: (Canada IBR + ISR) Working Hours A: Inbound Sales R…" at bounding box center [284, 143] width 208 height 180
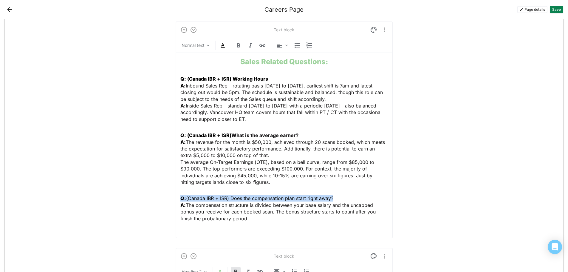
drag, startPoint x: 333, startPoint y: 177, endPoint x: 166, endPoint y: 175, distance: 167.0
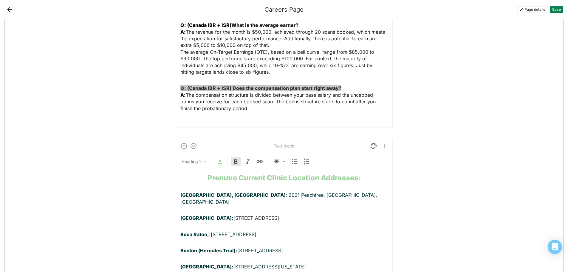
scroll to position [897, 0]
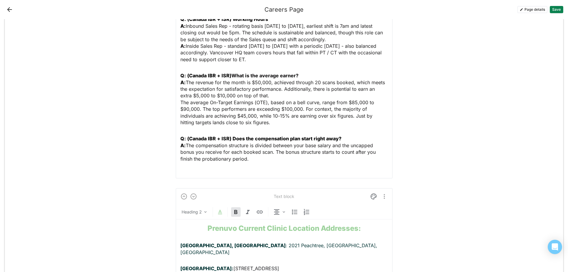
click at [261, 140] on p "Q: (Canada IBR + ISR) Does the compensation plan start right away? A: The compe…" at bounding box center [284, 151] width 208 height 33
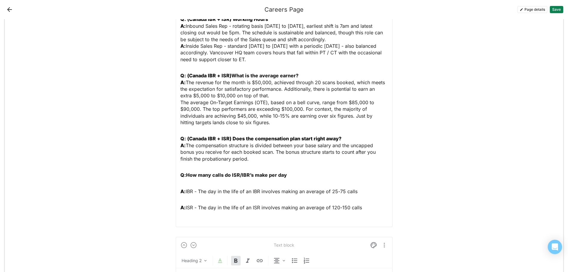
click at [180, 188] on strong "A:" at bounding box center [182, 191] width 5 height 6
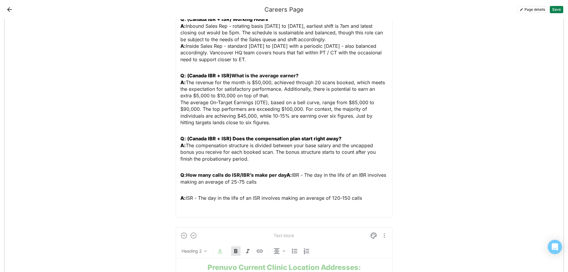
click at [178, 178] on div "Text block Normal text Sales Related Questions: Q: (Canada IBR + ISR) Working H…" at bounding box center [284, 90] width 217 height 256
click at [287, 172] on strong "A:" at bounding box center [289, 175] width 5 height 6
click at [180, 195] on strong "A:" at bounding box center [182, 198] width 5 height 6
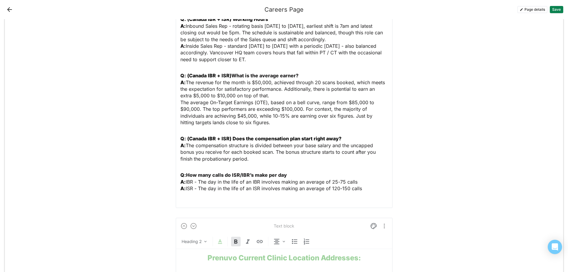
scroll to position [927, 0]
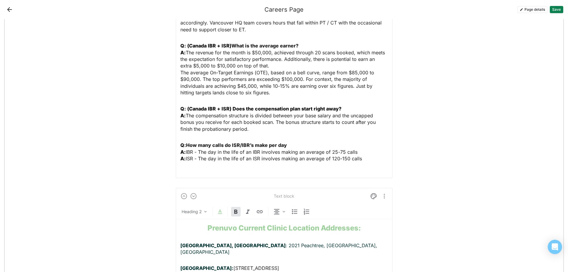
click at [291, 142] on p "Q: How many calls do ISR/IBR’s make per day A: IBR - The day in the life of an …" at bounding box center [284, 155] width 208 height 27
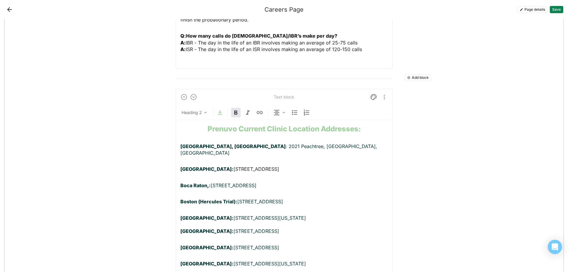
scroll to position [1036, 0]
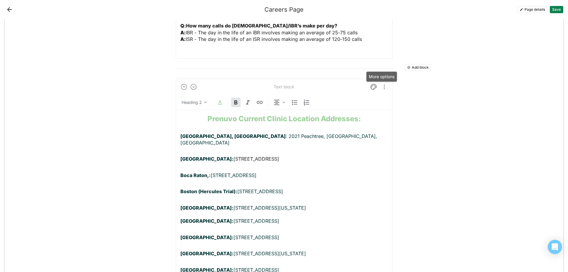
click at [382, 83] on img "More options" at bounding box center [384, 86] width 7 height 7
click at [367, 96] on div "Delete" at bounding box center [368, 96] width 13 height 5
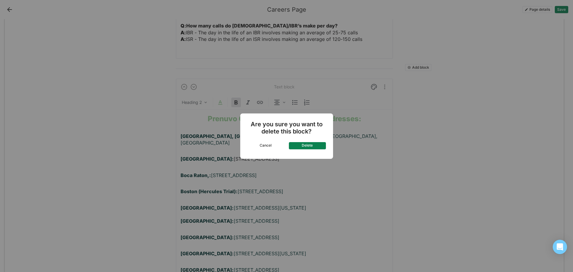
click at [302, 145] on button "Delete" at bounding box center [307, 145] width 37 height 7
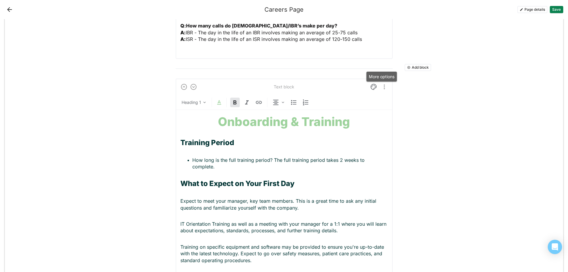
click at [383, 83] on img "More options" at bounding box center [384, 86] width 7 height 7
click at [371, 98] on div "Delete" at bounding box center [368, 96] width 13 height 5
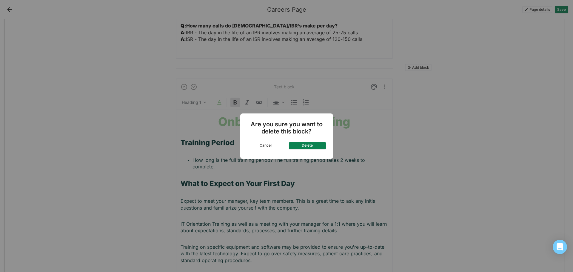
click at [321, 145] on button "Delete" at bounding box center [307, 145] width 37 height 7
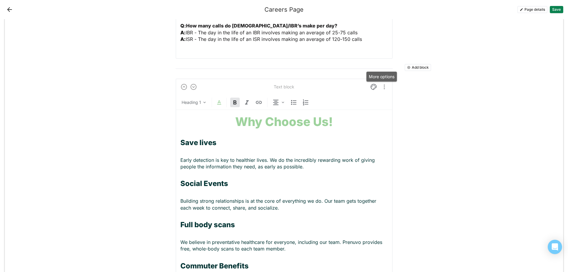
click at [383, 83] on img "More options" at bounding box center [384, 86] width 7 height 7
click at [369, 98] on div "Delete" at bounding box center [368, 96] width 13 height 5
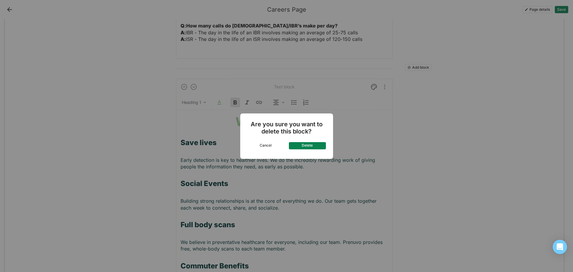
click at [312, 146] on button "Delete" at bounding box center [307, 145] width 37 height 7
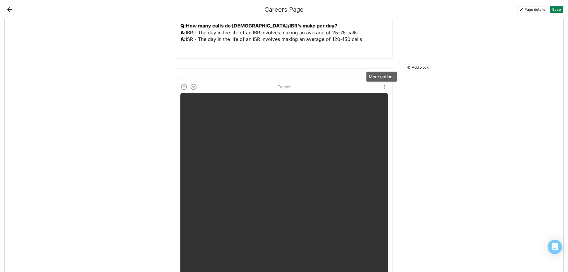
click at [382, 83] on img "More options" at bounding box center [384, 86] width 7 height 7
click at [376, 92] on div "Delete" at bounding box center [368, 95] width 30 height 12
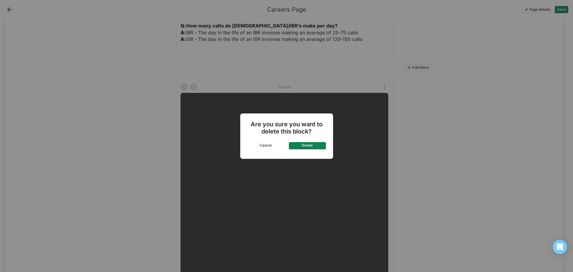
click at [316, 142] on button "Delete" at bounding box center [307, 145] width 37 height 7
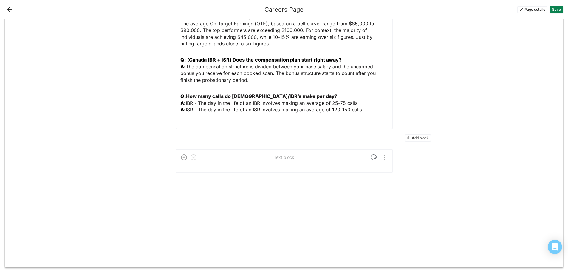
scroll to position [1003, 0]
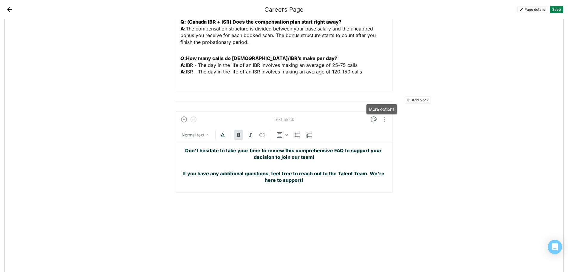
click at [381, 116] on img "More options" at bounding box center [384, 119] width 7 height 7
click at [370, 128] on div "Delete" at bounding box center [368, 129] width 13 height 5
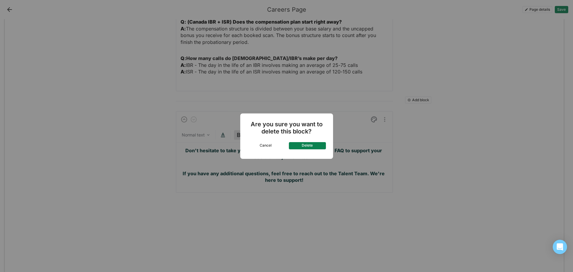
click at [318, 146] on button "Delete" at bounding box center [307, 145] width 37 height 7
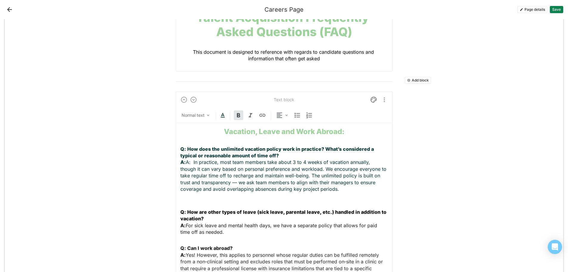
scroll to position [89, 0]
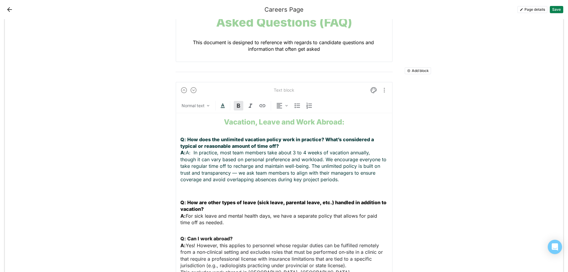
drag, startPoint x: 304, startPoint y: 147, endPoint x: 271, endPoint y: 120, distance: 43.2
click at [270, 120] on strong "Vacation, Leave and Work Abroad:" at bounding box center [284, 121] width 120 height 9
click at [276, 121] on strong "Vacation, Leave and Work Abroad:" at bounding box center [284, 121] width 120 height 9
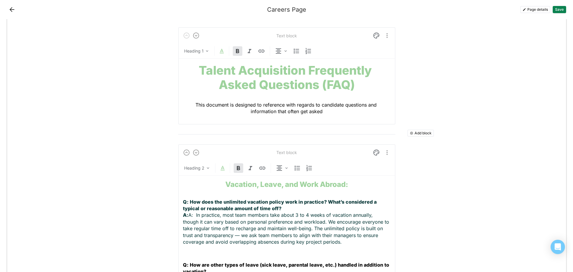
scroll to position [0, 0]
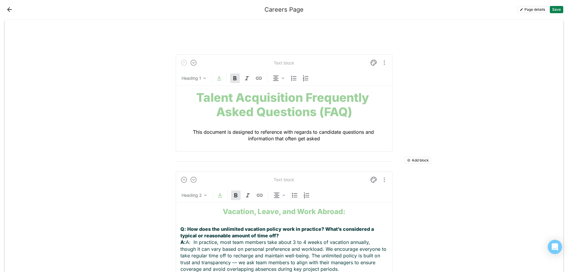
click at [555, 10] on button "Save" at bounding box center [556, 9] width 13 height 7
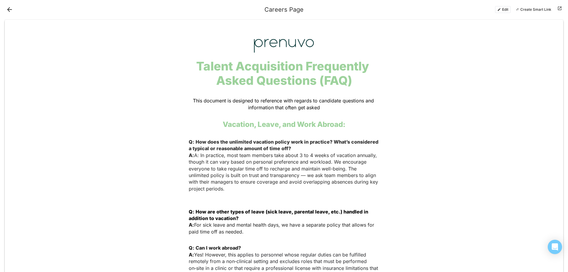
click at [533, 9] on button "Create Smart Link" at bounding box center [533, 9] width 41 height 7
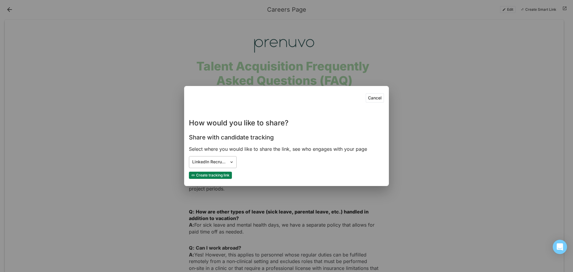
click at [209, 164] on div "LinkedIn Recruiter" at bounding box center [209, 161] width 34 height 5
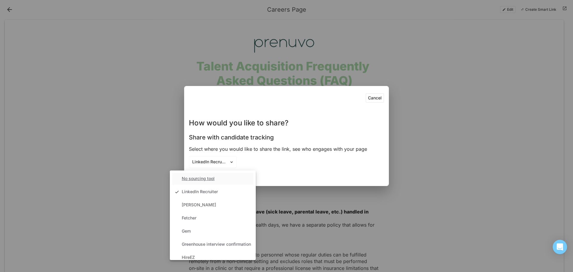
click at [320, 131] on div "Share with candidate tracking" at bounding box center [286, 136] width 195 height 14
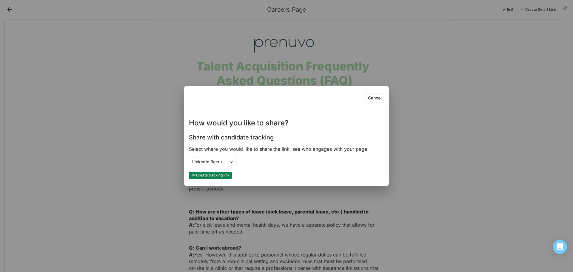
click at [378, 99] on button "Cancel" at bounding box center [374, 98] width 18 height 10
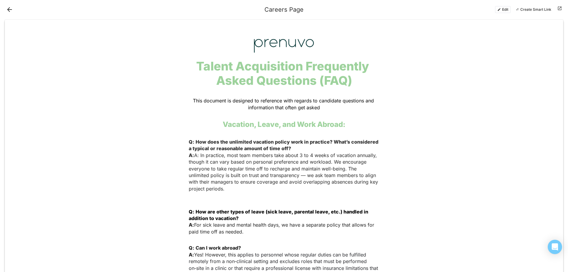
drag, startPoint x: 75, startPoint y: 112, endPoint x: 62, endPoint y: 84, distance: 31.3
click at [75, 112] on div "Talent Acquisition Frequently Asked Questions (FAQ) This document is designed t…" at bounding box center [284, 84] width 559 height 61
click at [10, 9] on button "Back" at bounding box center [10, 10] width 10 height 10
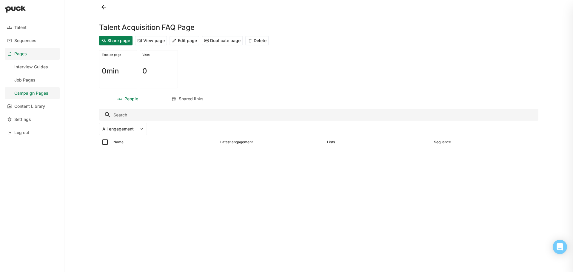
click at [164, 43] on button "View page" at bounding box center [151, 41] width 32 height 10
